Goal: Task Accomplishment & Management: Complete application form

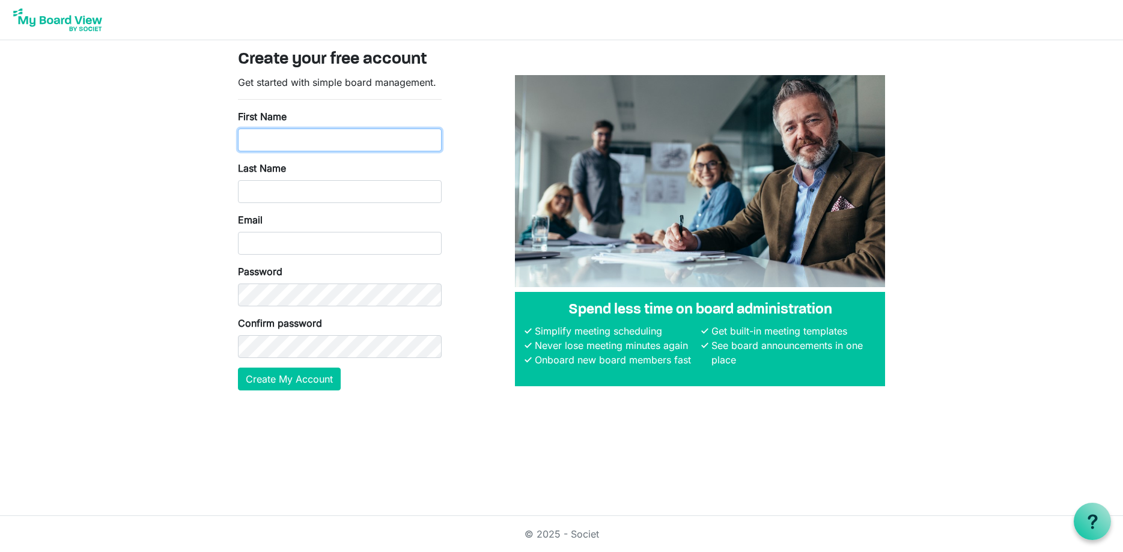
click at [283, 139] on input "First Name" at bounding box center [340, 140] width 204 height 23
type input "Robert"
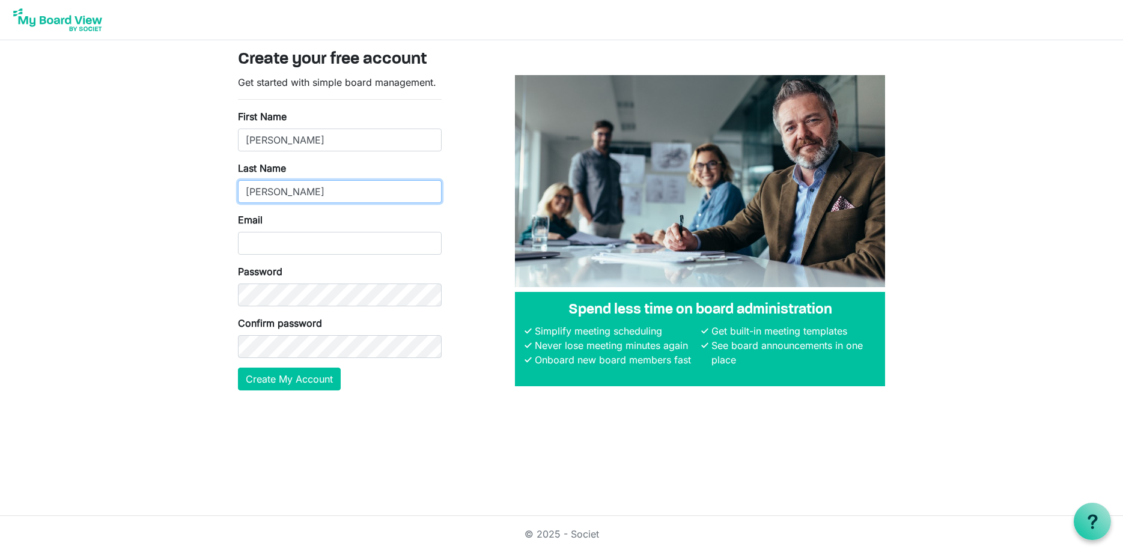
type input "Foley"
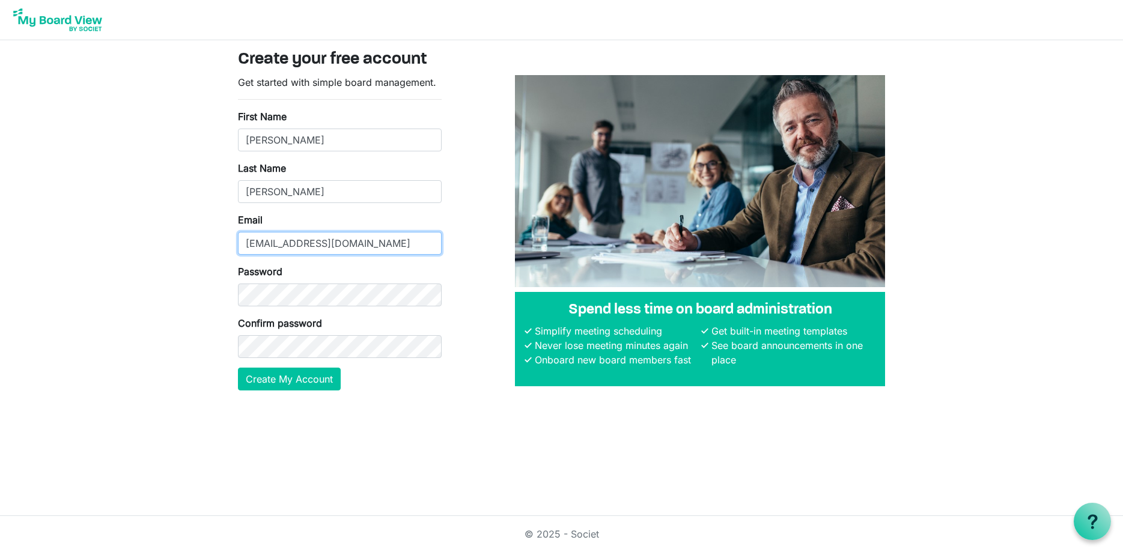
type input "[EMAIL_ADDRESS][DOMAIN_NAME]"
click at [308, 379] on button "Create My Account" at bounding box center [289, 379] width 103 height 23
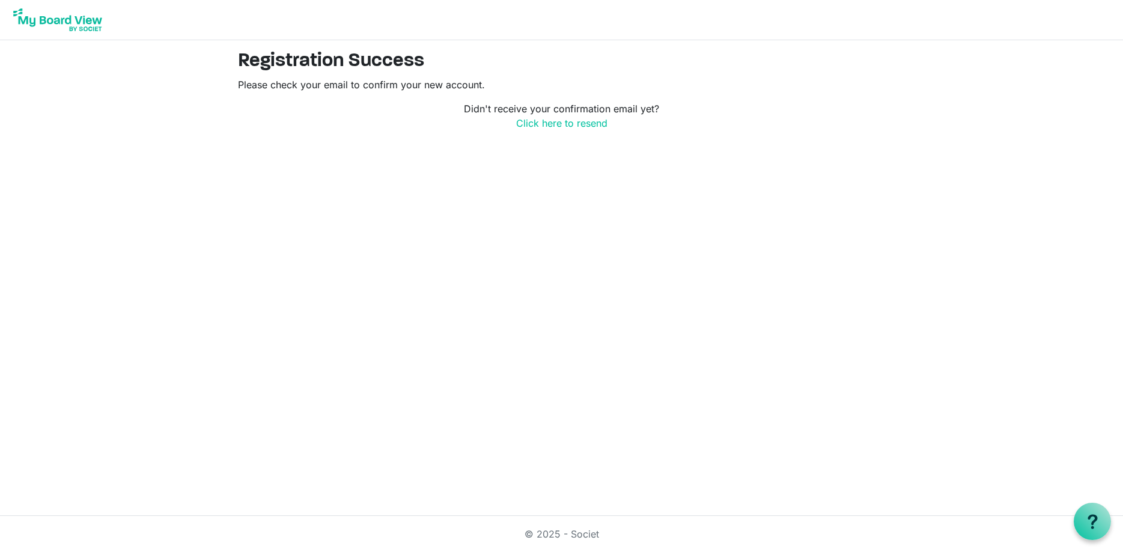
click at [94, 24] on img at bounding box center [58, 20] width 96 height 30
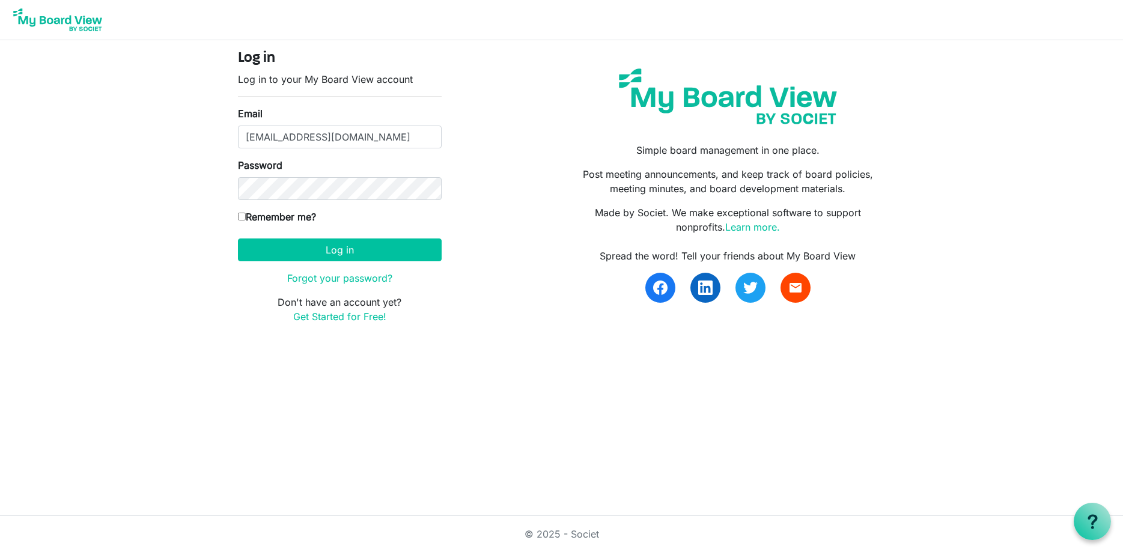
click at [297, 217] on label "Remember me?" at bounding box center [277, 217] width 78 height 14
click at [246, 217] on input "Remember me?" at bounding box center [242, 217] width 8 height 8
checkbox input "true"
click at [329, 249] on button "Log in" at bounding box center [340, 250] width 204 height 23
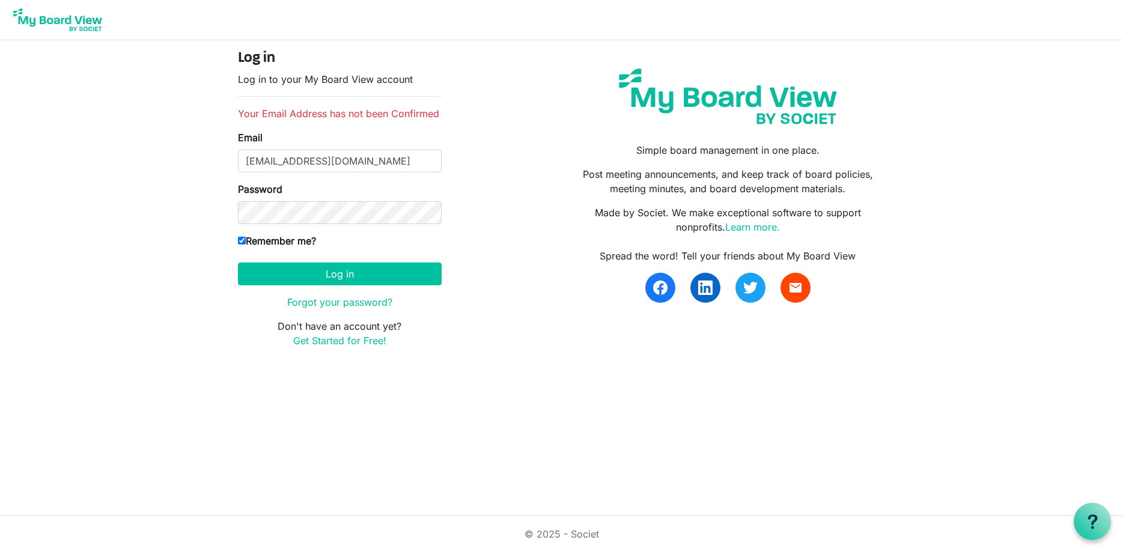
click at [178, 208] on body "Log in Log in to your My Board View account Your Email Address has not been Con…" at bounding box center [561, 183] width 1123 height 367
click at [342, 275] on button "Log in" at bounding box center [340, 274] width 204 height 23
click at [148, 244] on body "Log in Log in to your My Board View account Your Email Address has not been Con…" at bounding box center [561, 183] width 1123 height 367
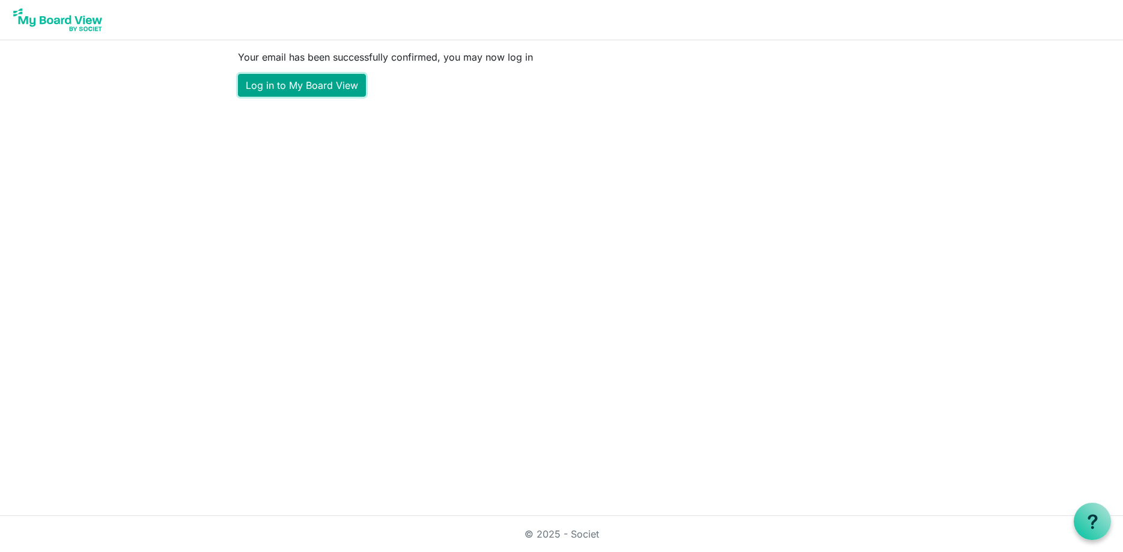
click at [325, 82] on link "Log in to My Board View" at bounding box center [302, 85] width 128 height 23
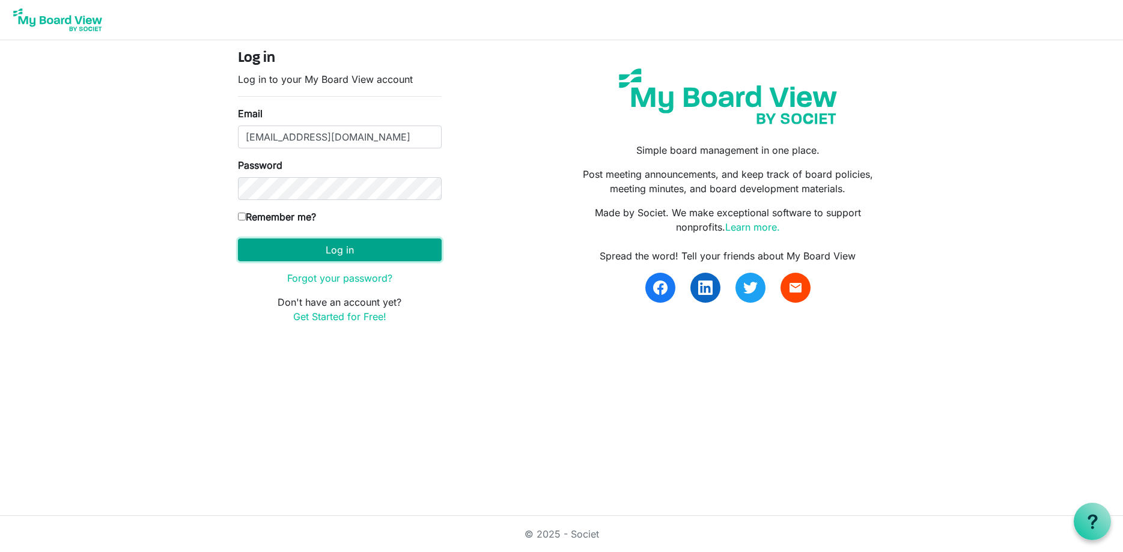
click at [349, 250] on button "Log in" at bounding box center [340, 250] width 204 height 23
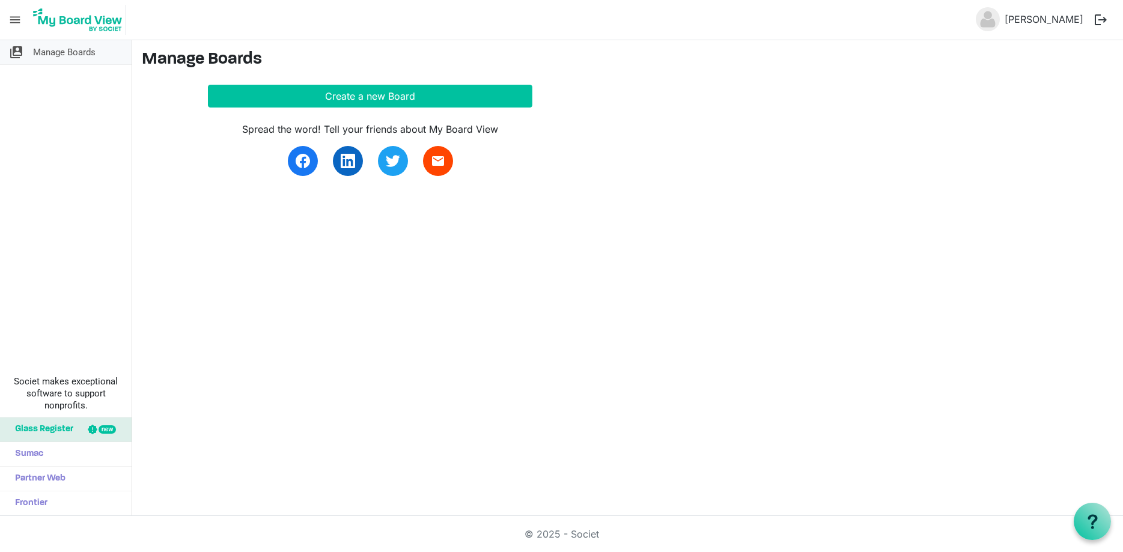
click at [43, 51] on span "Manage Boards" at bounding box center [64, 52] width 62 height 24
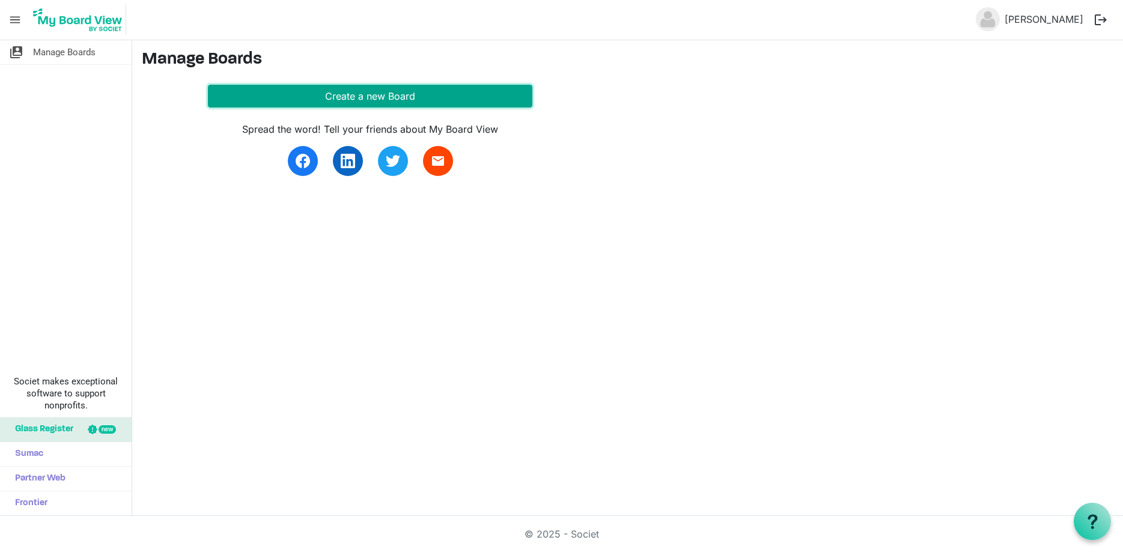
click at [366, 94] on button "Create a new Board" at bounding box center [370, 96] width 324 height 23
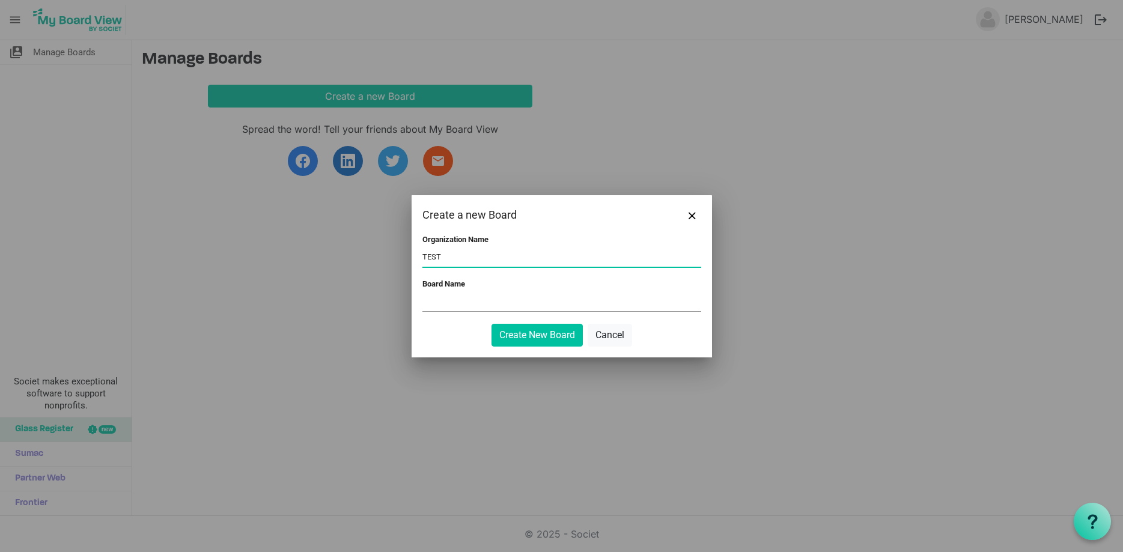
type input "TEST"
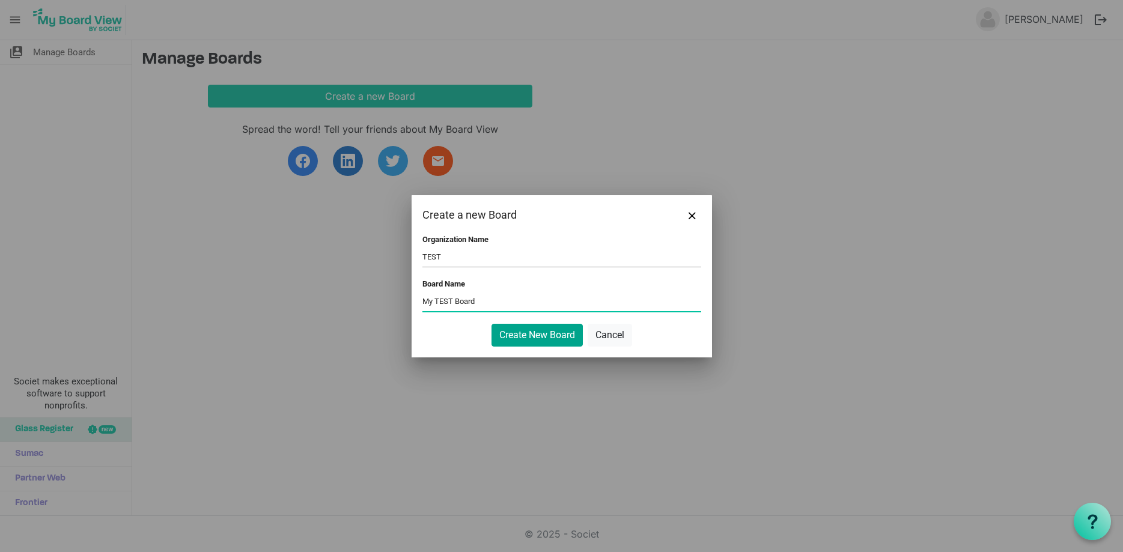
type input "My TEST Board"
click at [544, 333] on button "Create New Board" at bounding box center [536, 335] width 91 height 23
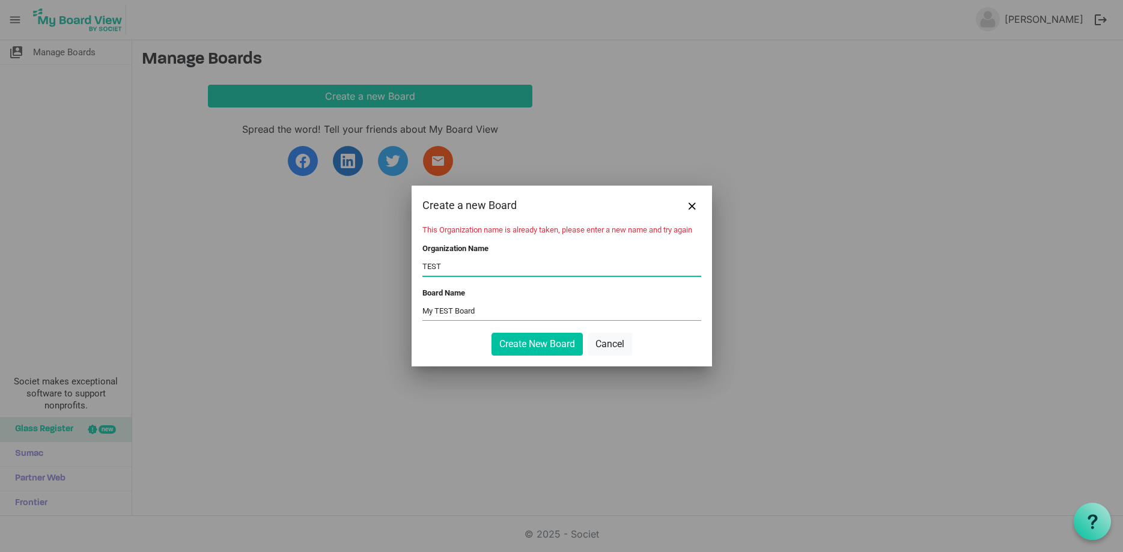
click at [469, 268] on input "TEST" at bounding box center [561, 267] width 279 height 18
type input "TEST-SFSTL"
click at [533, 337] on button "Create New Board" at bounding box center [536, 344] width 91 height 23
click at [528, 338] on button "Create New Board" at bounding box center [536, 344] width 91 height 23
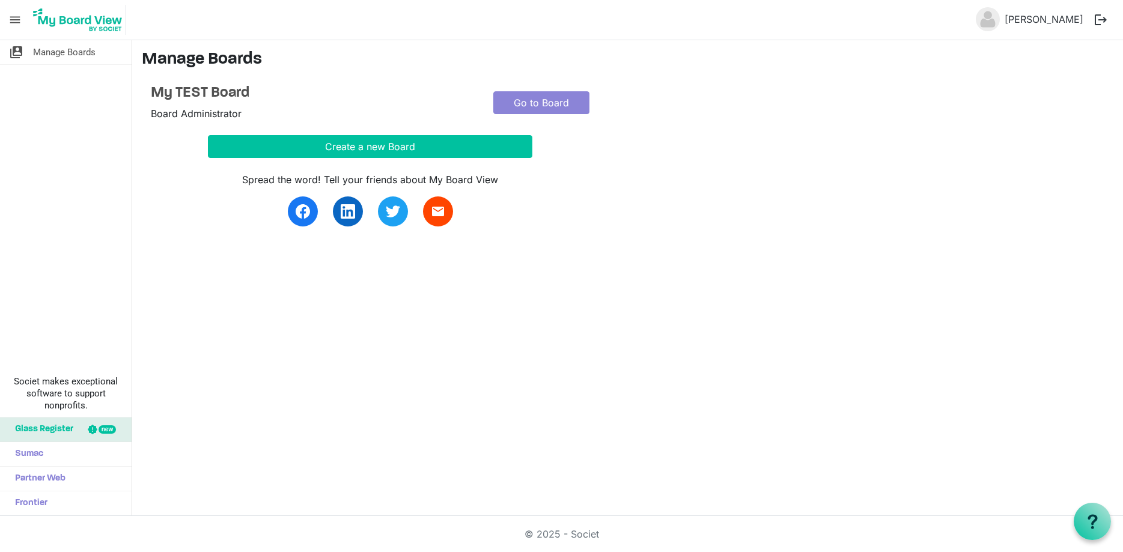
click at [546, 317] on div "switch_account Manage Boards Societ makes exceptional software to support nonpr…" at bounding box center [561, 278] width 1123 height 476
click at [549, 100] on link "Go to Board" at bounding box center [541, 102] width 96 height 23
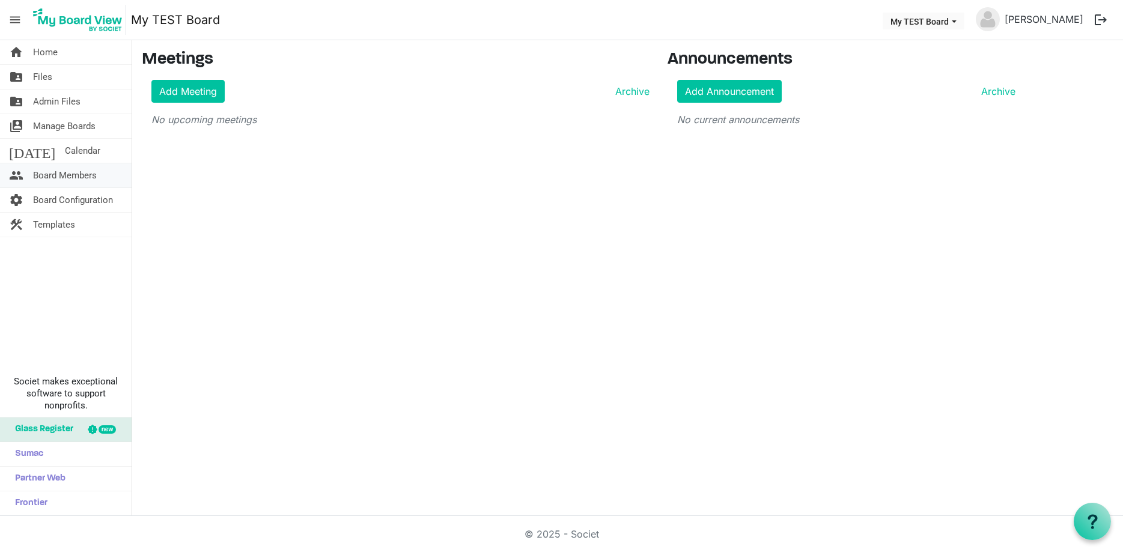
click at [70, 172] on span "Board Members" at bounding box center [65, 175] width 64 height 24
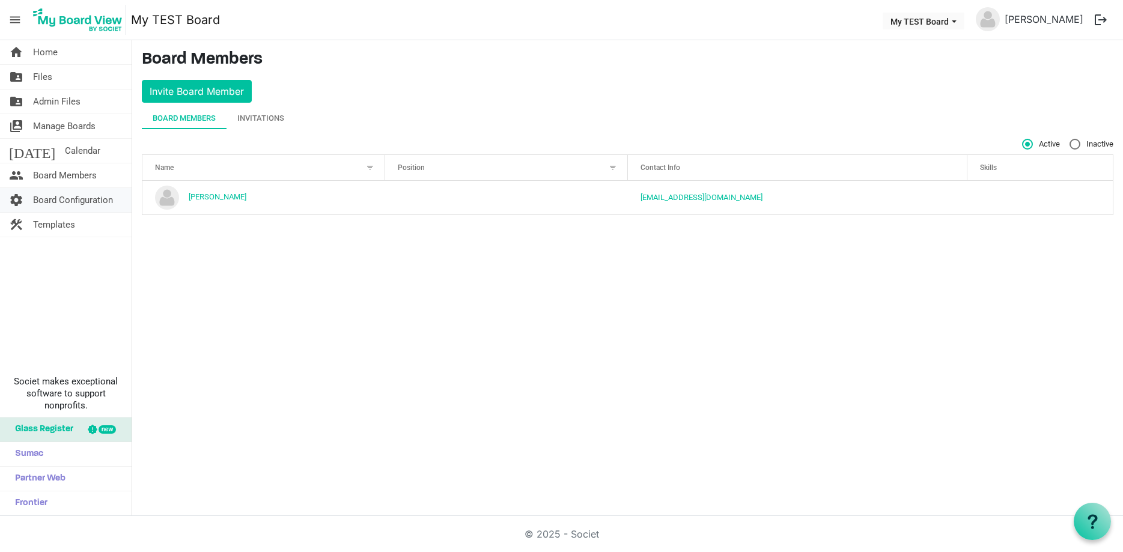
click at [61, 201] on span "Board Configuration" at bounding box center [73, 200] width 80 height 24
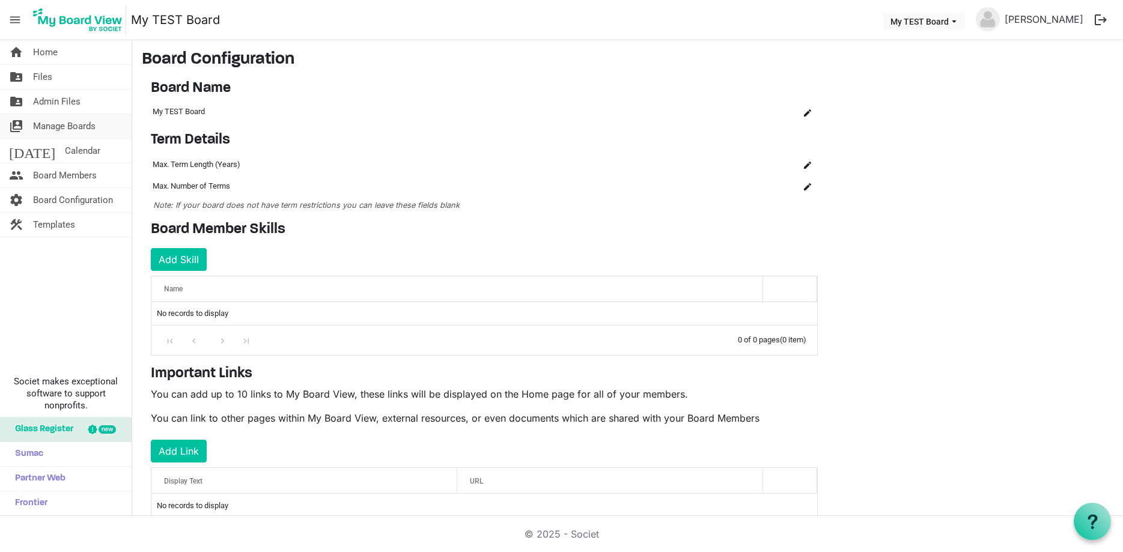
click at [58, 124] on span "Manage Boards" at bounding box center [64, 126] width 62 height 24
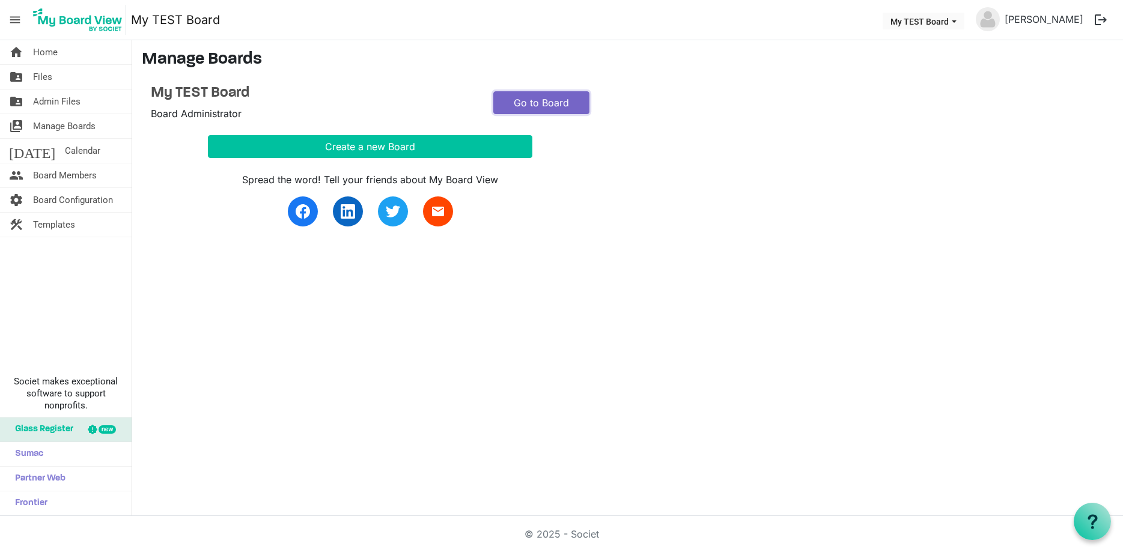
click at [546, 102] on link "Go to Board" at bounding box center [541, 102] width 96 height 23
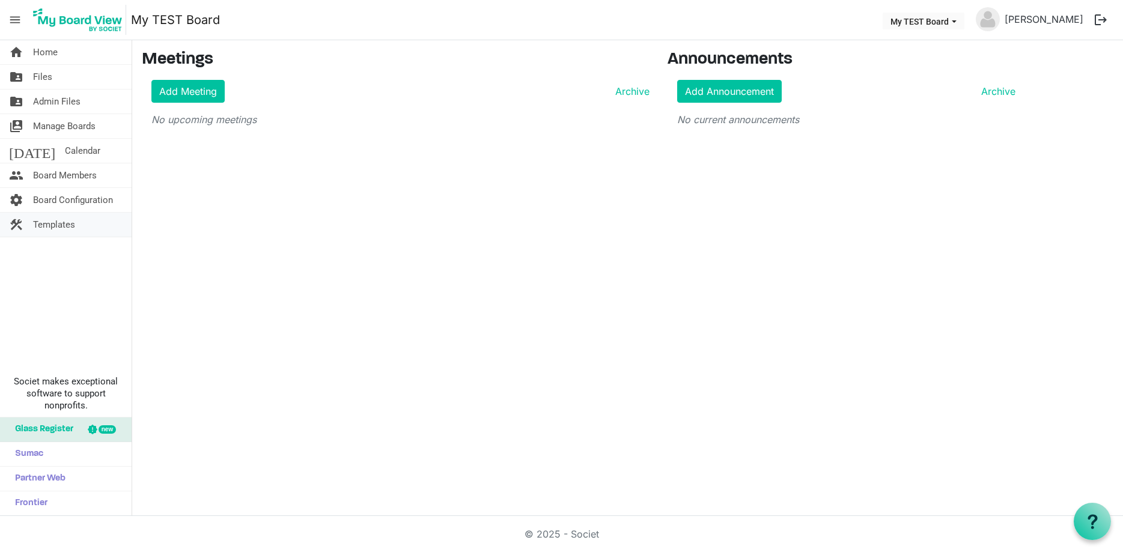
click at [62, 225] on span "Templates" at bounding box center [54, 225] width 42 height 24
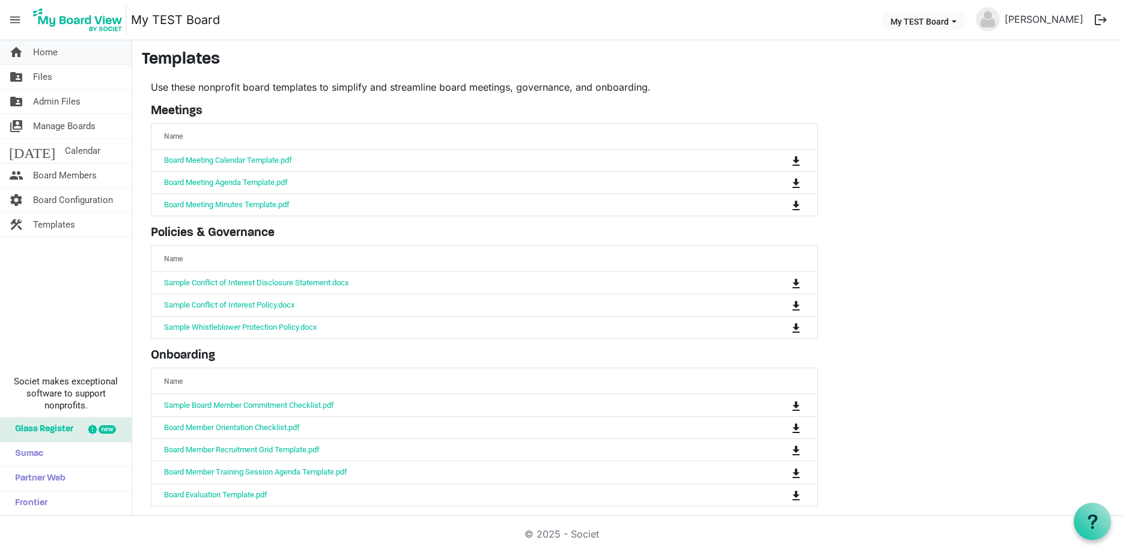
click at [46, 53] on span "Home" at bounding box center [45, 52] width 25 height 24
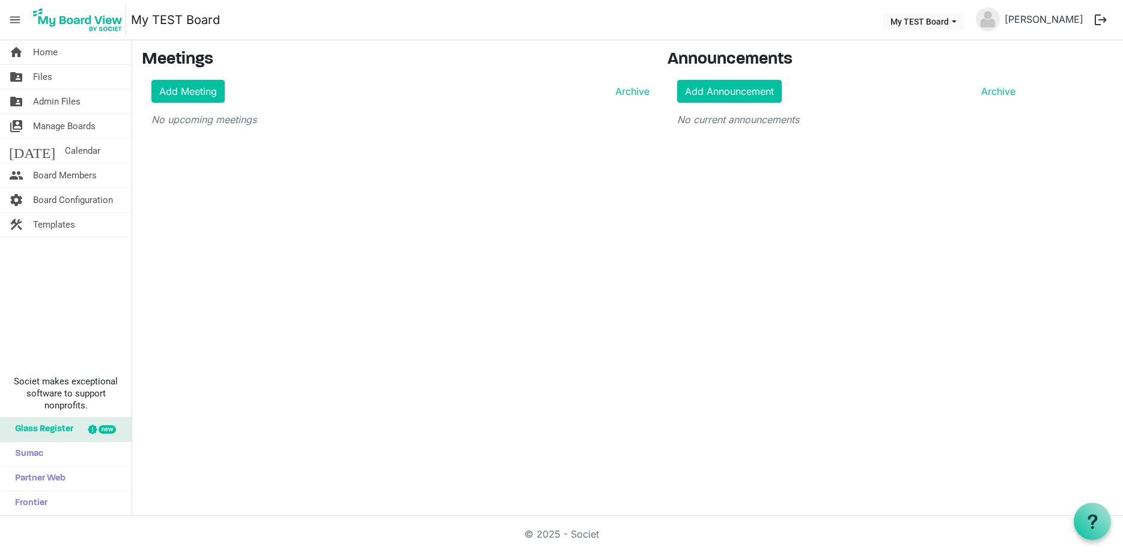
click at [284, 246] on div "home Home folder_shared Files folder_shared Admin Files switch_account Manage B…" at bounding box center [561, 278] width 1123 height 476
click at [22, 270] on div "home Home folder_shared Files folder_shared Admin Files switch_account Manage B…" at bounding box center [66, 278] width 132 height 476
click at [1095, 523] on icon at bounding box center [1092, 521] width 15 height 15
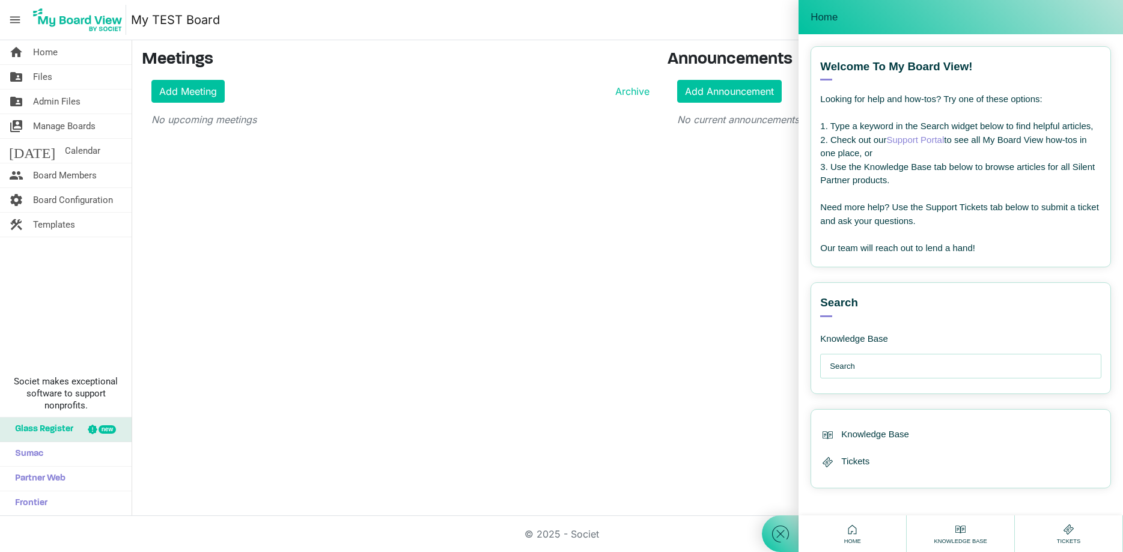
click at [941, 368] on input "text" at bounding box center [964, 366] width 268 height 24
type input "board committee"
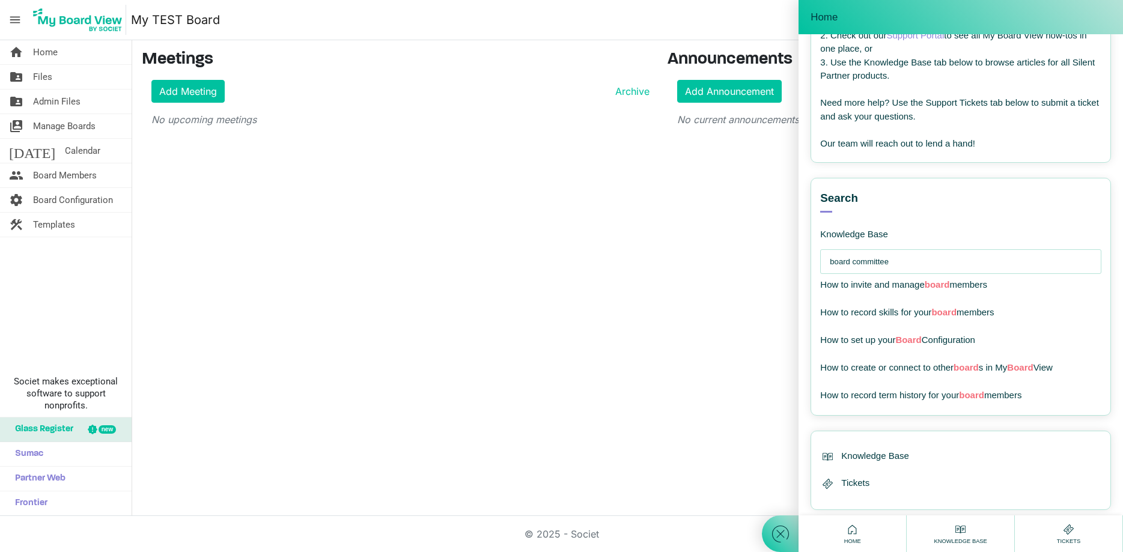
scroll to position [123, 0]
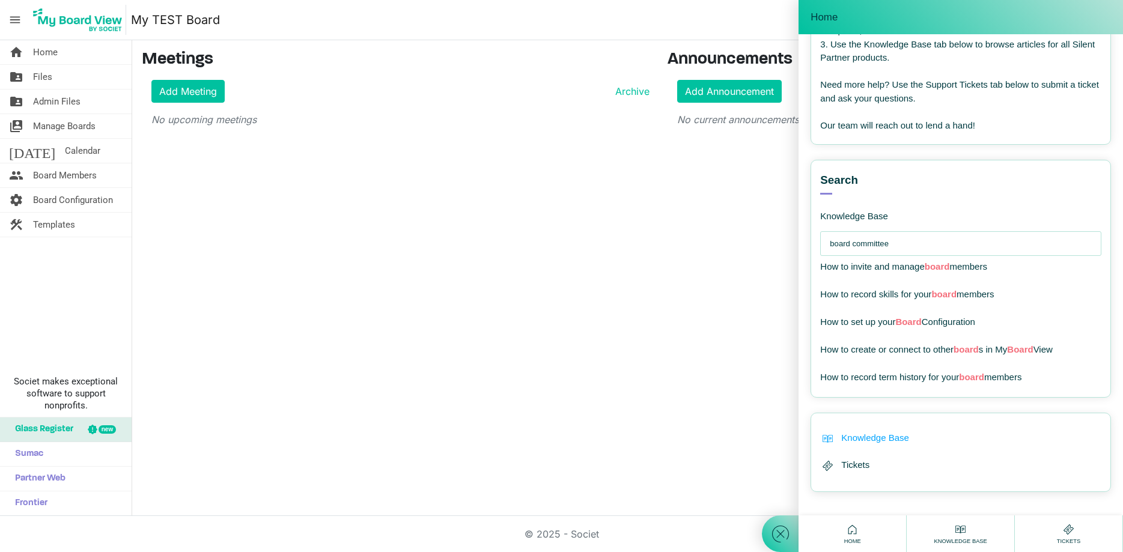
click at [899, 435] on span "Knowledge Base" at bounding box center [875, 438] width 68 height 14
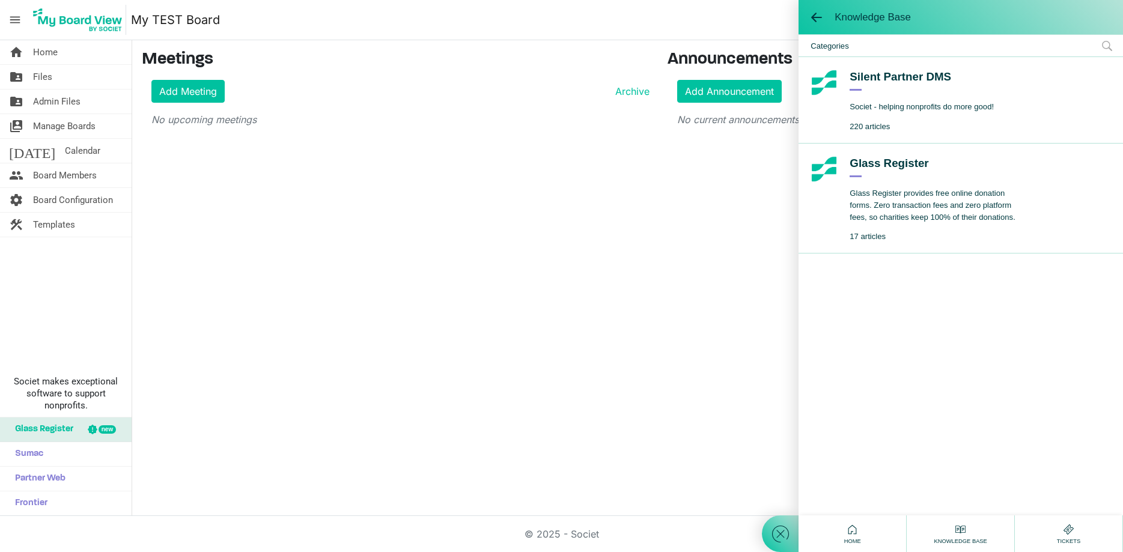
click at [816, 8] on div "Knowledge Base" at bounding box center [960, 17] width 324 height 34
click at [819, 15] on span at bounding box center [816, 17] width 12 height 12
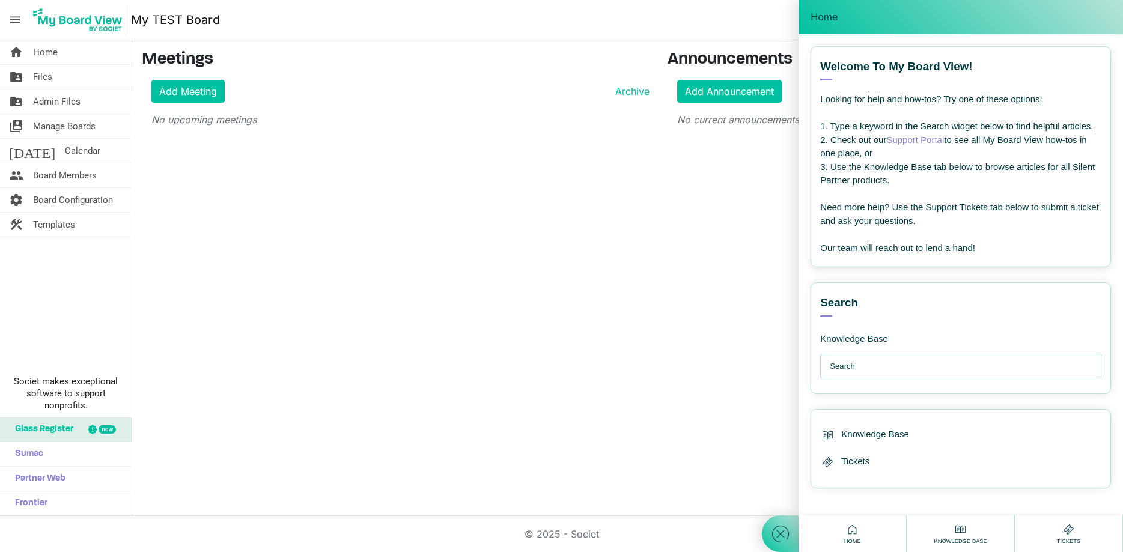
click at [928, 141] on link "Support Portal" at bounding box center [915, 140] width 58 height 10
click at [449, 218] on div "home Home folder_shared Files folder_shared Admin Files switch_account Manage B…" at bounding box center [561, 278] width 1123 height 476
click at [851, 532] on icon at bounding box center [852, 529] width 15 height 15
click at [481, 144] on main "Meetings Add Meeting Archive No upcoming meetings Announcements Add Announcemen…" at bounding box center [627, 93] width 991 height 106
click at [246, 225] on div "home Home folder_shared Files folder_shared Admin Files switch_account Manage B…" at bounding box center [561, 278] width 1123 height 476
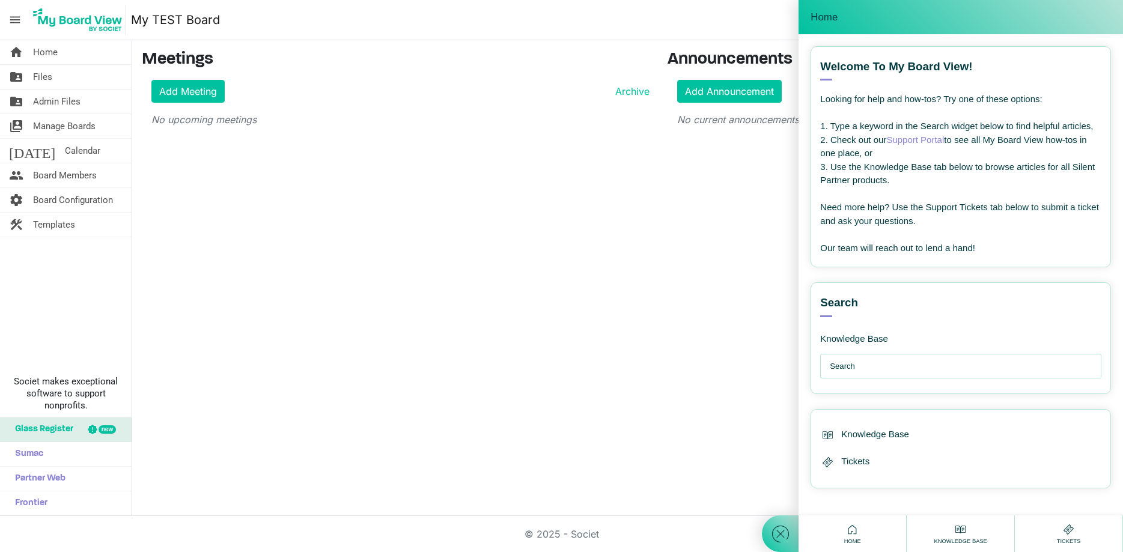
click at [618, 294] on div "home Home folder_shared Files folder_shared Admin Files switch_account Manage B…" at bounding box center [561, 278] width 1123 height 476
click at [601, 303] on div "home Home folder_shared Files folder_shared Admin Files switch_account Manage B…" at bounding box center [561, 278] width 1123 height 476
click at [783, 534] on icon at bounding box center [781, 534] width 22 height 22
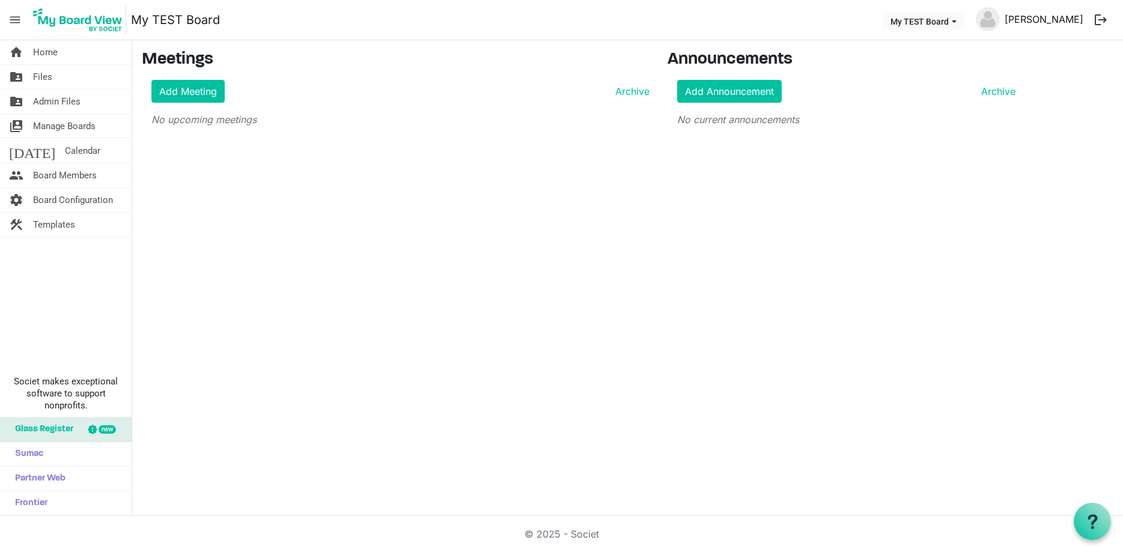
click at [1048, 23] on link "[PERSON_NAME]" at bounding box center [1044, 19] width 88 height 24
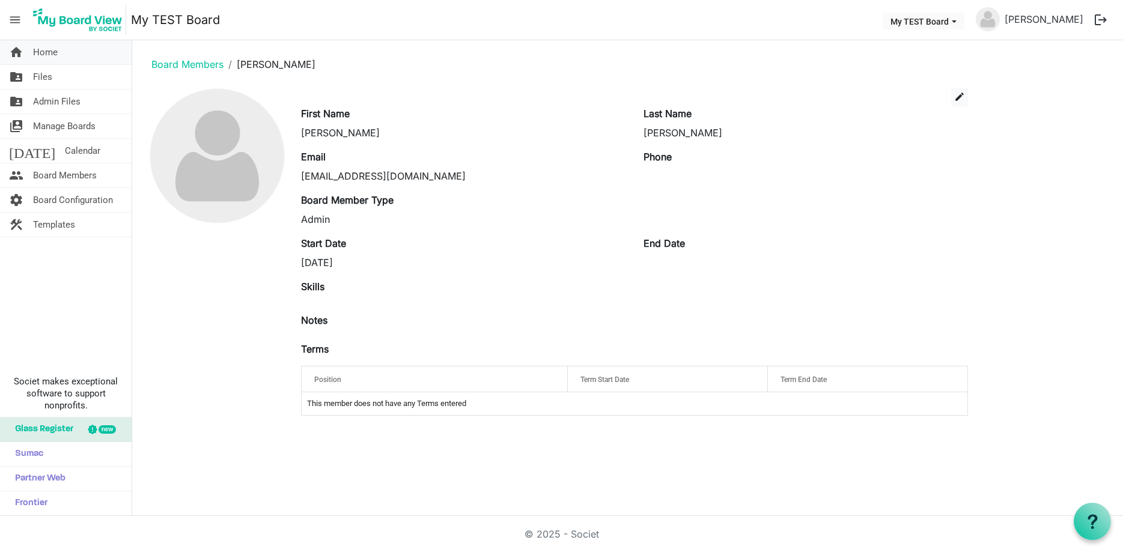
click at [44, 47] on span "Home" at bounding box center [45, 52] width 25 height 24
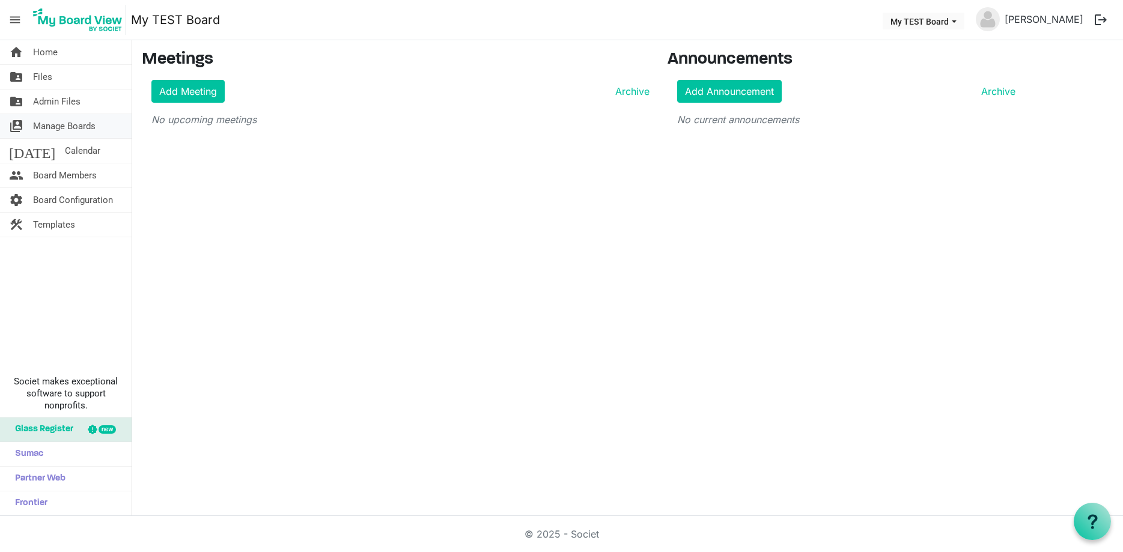
click at [64, 122] on span "Manage Boards" at bounding box center [64, 126] width 62 height 24
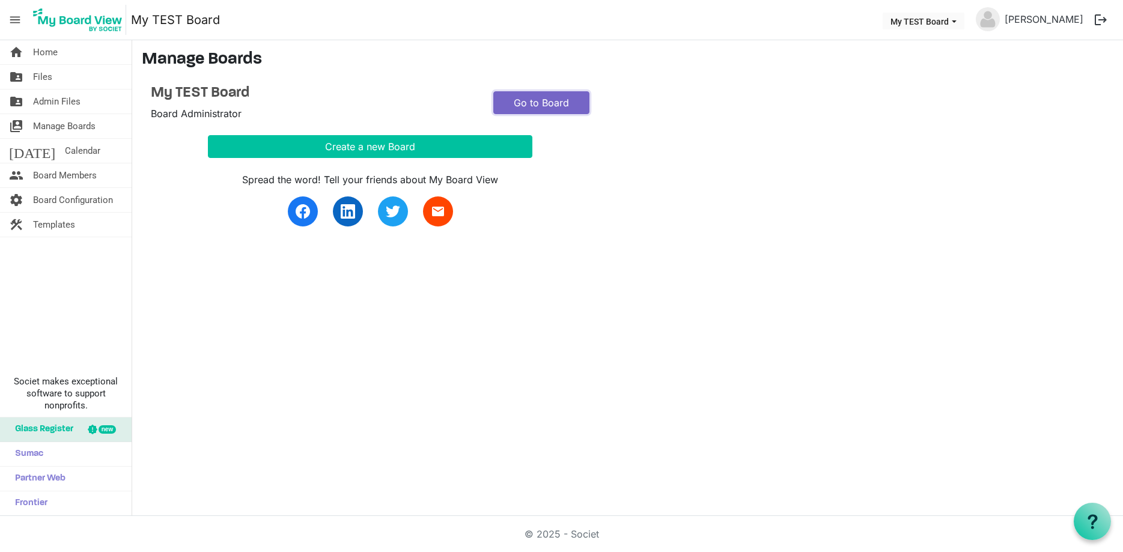
click at [576, 100] on link "Go to Board" at bounding box center [541, 102] width 96 height 23
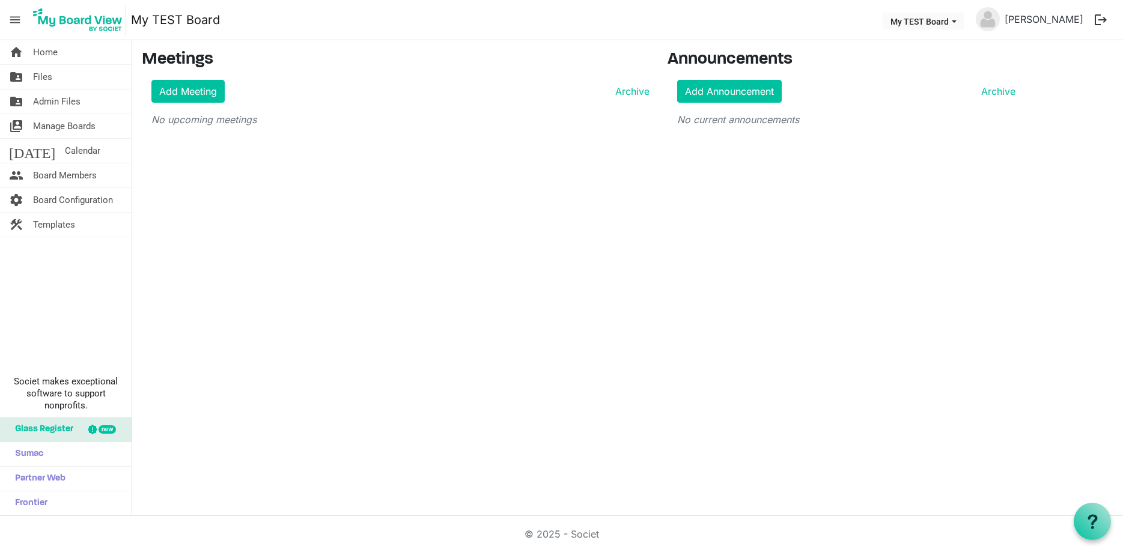
click at [13, 20] on span "menu" at bounding box center [15, 19] width 23 height 23
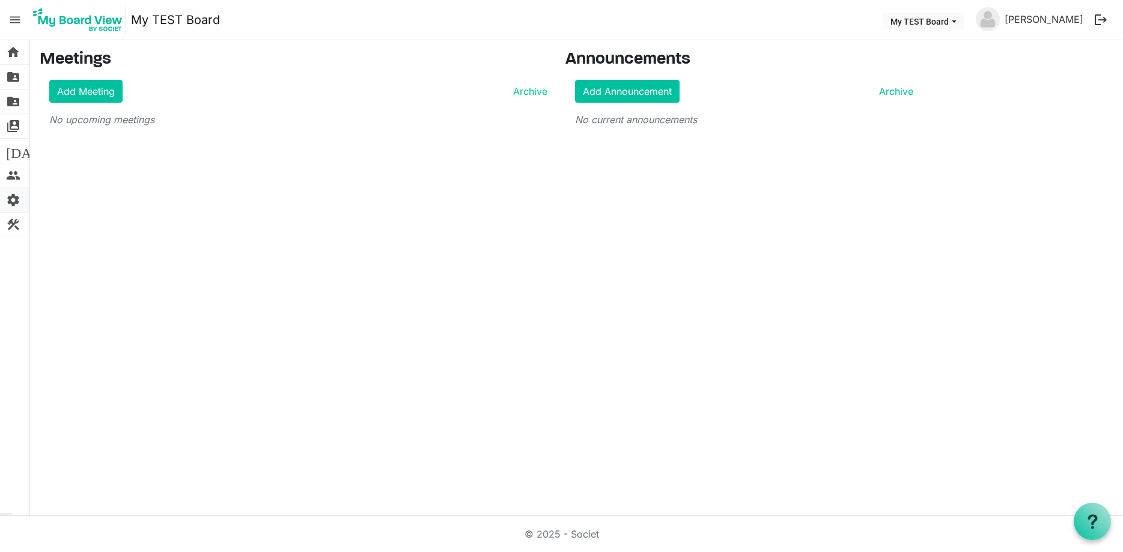
click at [22, 203] on link "settings Board Configuration" at bounding box center [14, 200] width 29 height 24
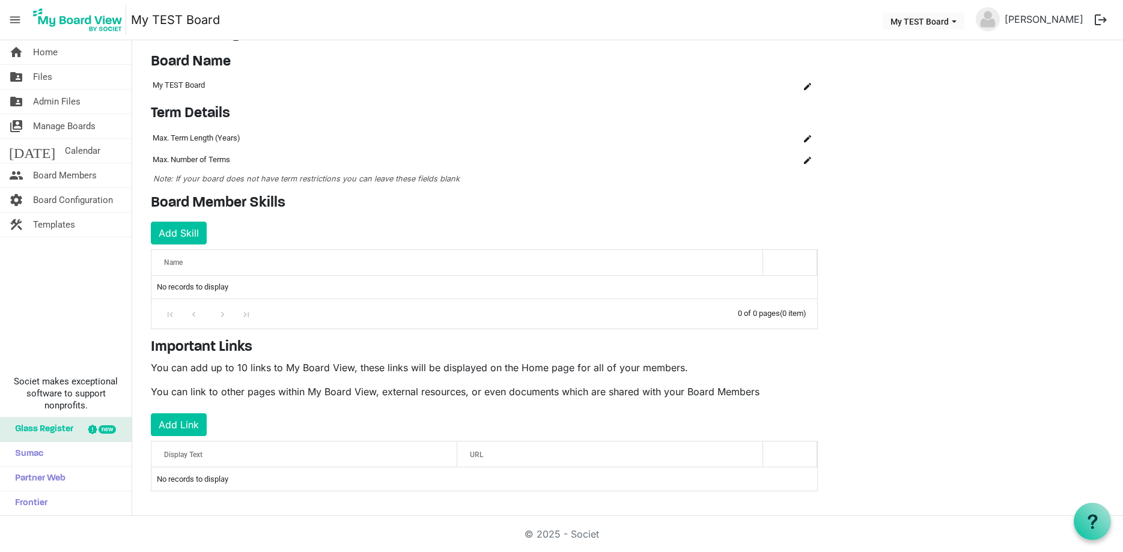
scroll to position [30, 0]
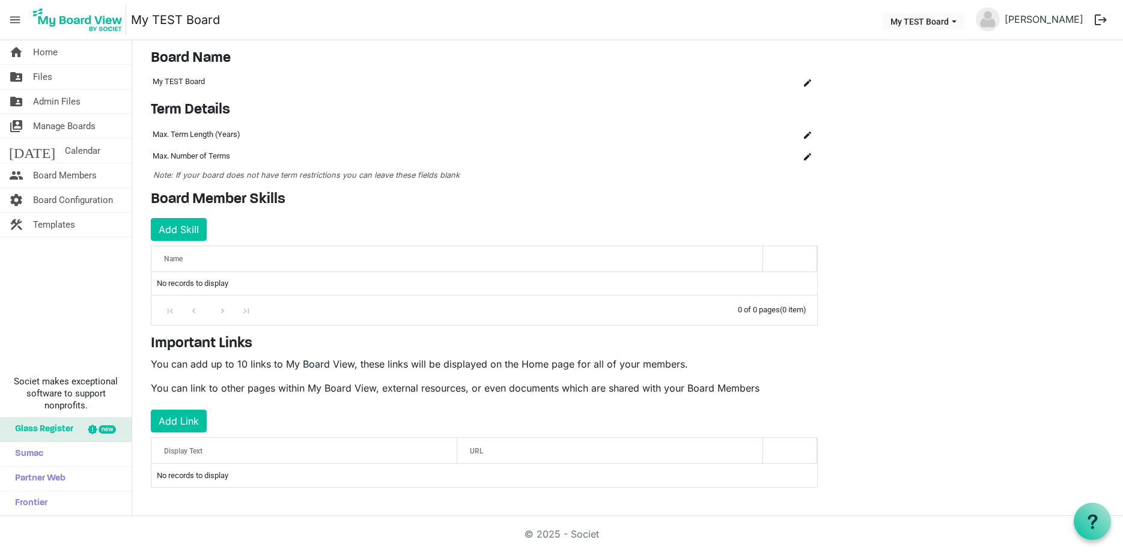
click at [1097, 23] on button "logout" at bounding box center [1100, 19] width 25 height 25
